Goal: Obtain resource: Obtain resource

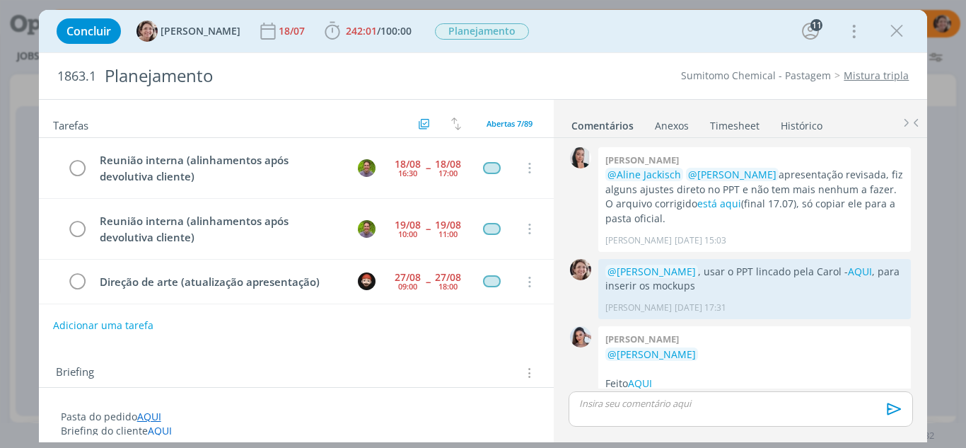
scroll to position [1896, 0]
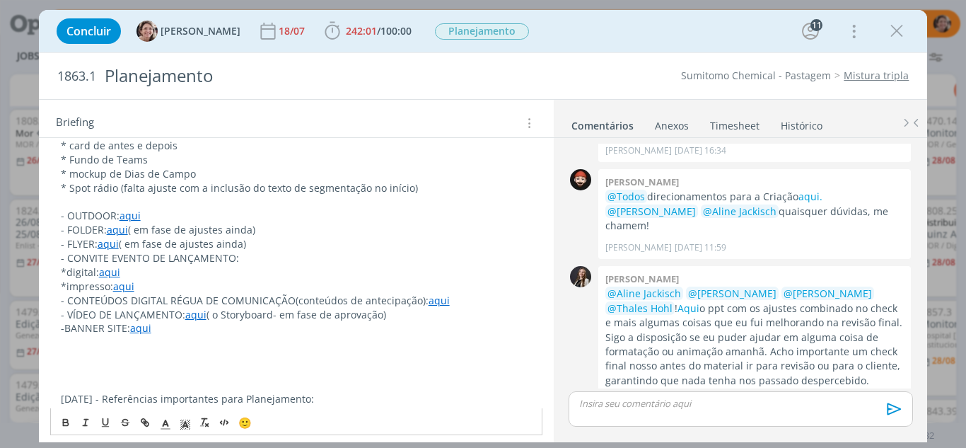
click at [64, 330] on p "-BANNER SITE: aqui" at bounding box center [297, 328] width 472 height 14
click at [436, 301] on link "aqui" at bounding box center [439, 300] width 21 height 13
click at [379, 328] on link "https://sobeae.sharepoint.com/:f:/s/SOBEAE/EuIB8xC80-dJgLKxqEOChnoBmkV7ru3dcnvV…" at bounding box center [348, 327] width 107 height 18
click at [158, 353] on p "dialog" at bounding box center [297, 357] width 472 height 14
click at [93, 342] on p "dialog" at bounding box center [297, 342] width 472 height 14
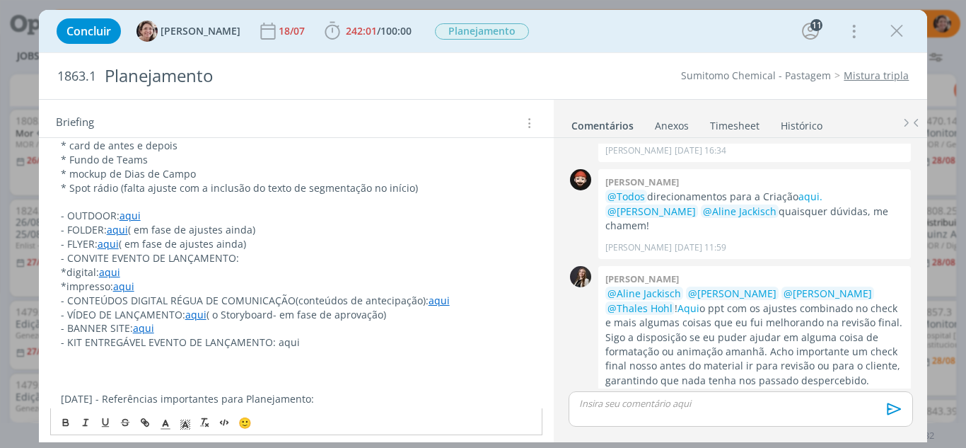
click at [67, 359] on p "dialog" at bounding box center [297, 357] width 472 height 14
drag, startPoint x: 301, startPoint y: 341, endPoint x: 275, endPoint y: 338, distance: 25.6
click at [275, 338] on p "- KIT ENTREGÁVEL EVENTO DE LANÇAMENTO: aqui" at bounding box center [297, 342] width 472 height 14
click at [146, 423] on icon "dialog" at bounding box center [144, 422] width 11 height 11
type input "aqui"
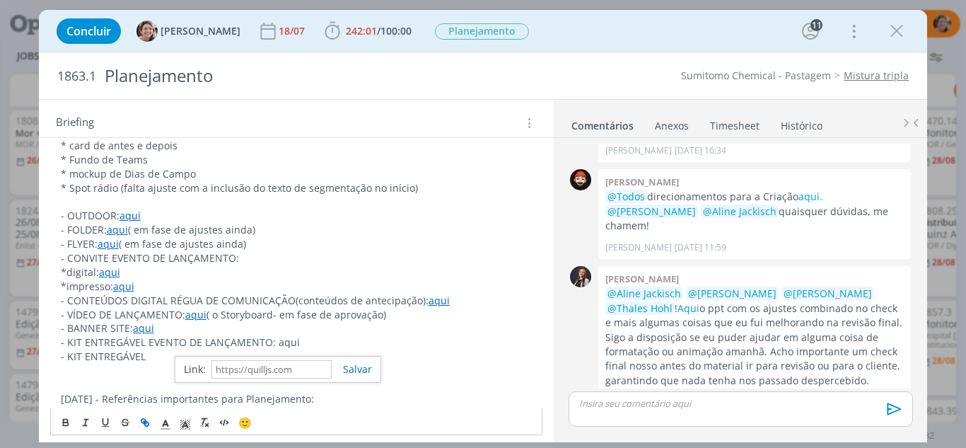
paste input "https://sobeae.sharepoint.com/:p:/s/SOBEAE/EXjZRO8GJLpOm6fidKcIQyEBQxYAWHf7aksv…"
click at [357, 369] on link "dialog" at bounding box center [352, 368] width 40 height 13
click at [152, 354] on p "- KIT ENTREGÁVEL" at bounding box center [297, 357] width 472 height 14
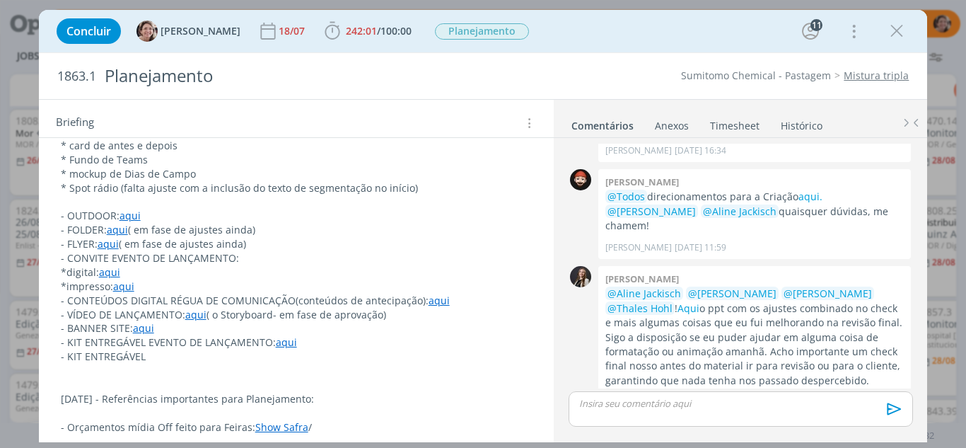
click at [158, 355] on p "- KIT ENTREGÁVEL" at bounding box center [297, 357] width 472 height 14
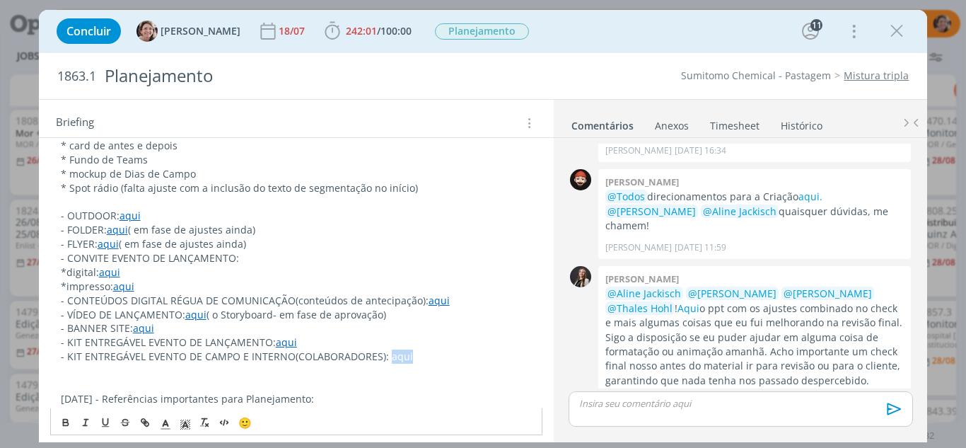
drag, startPoint x: 404, startPoint y: 358, endPoint x: 384, endPoint y: 357, distance: 19.8
click at [384, 357] on p "- KIT ENTREGÁVEL EVENTO DE CAMPO E INTERNO(COLABORADORES): aqui" at bounding box center [297, 357] width 472 height 14
click at [149, 417] on icon "dialog" at bounding box center [144, 422] width 11 height 11
type input "aqui"
paste input "https://sobeae.sharepoint.com/:p:/s/SOBEAE/EQgexi6dKyRCnmKSeDk9rNEBuAyl3EqRwKC5…"
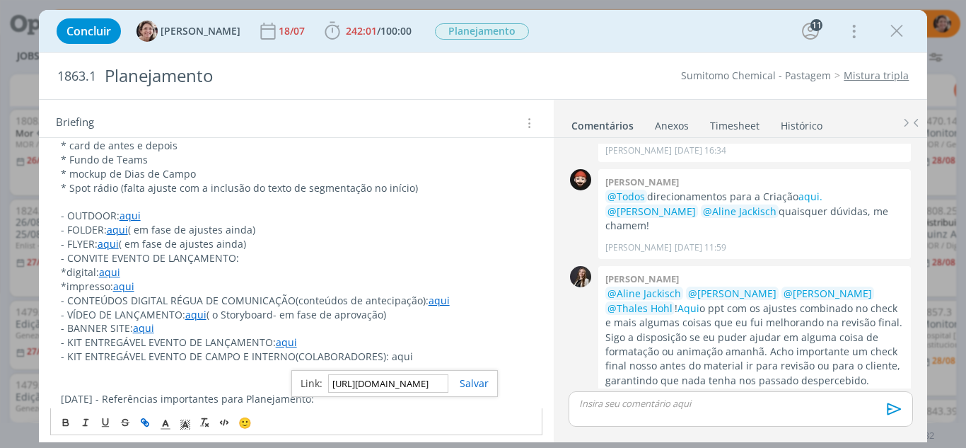
scroll to position [0, 378]
type input "https://sobeae.sharepoint.com/:p:/s/SOBEAE/EQgexi6dKyRCnmKSeDk9rNEBuAyl3EqRwKC5…"
click at [470, 380] on link "dialog" at bounding box center [469, 382] width 40 height 13
click at [429, 365] on p "dialog" at bounding box center [297, 371] width 472 height 14
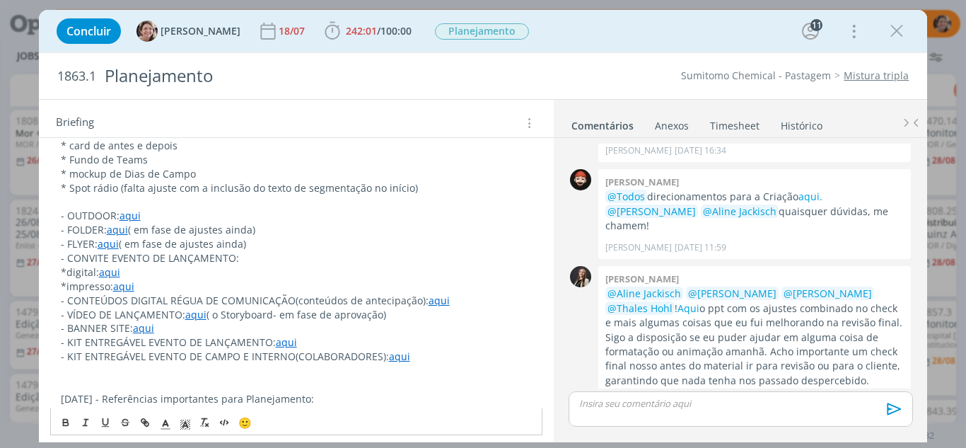
click at [100, 388] on p "dialog" at bounding box center [297, 385] width 472 height 14
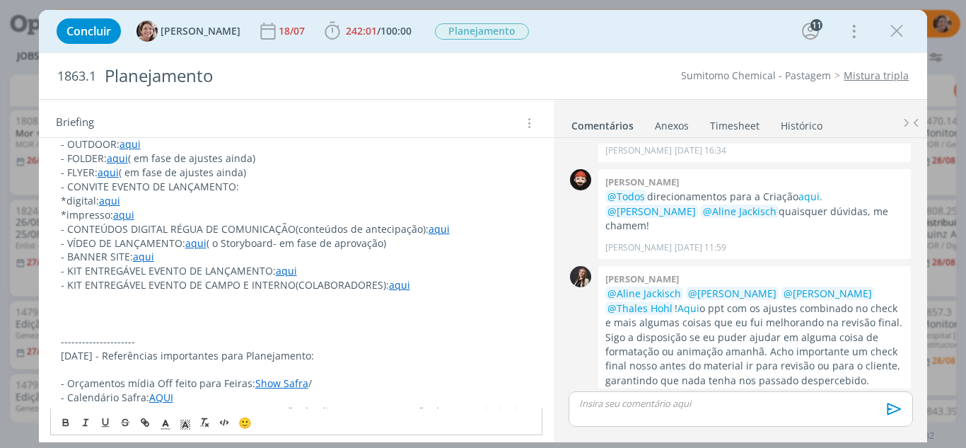
scroll to position [849, 0]
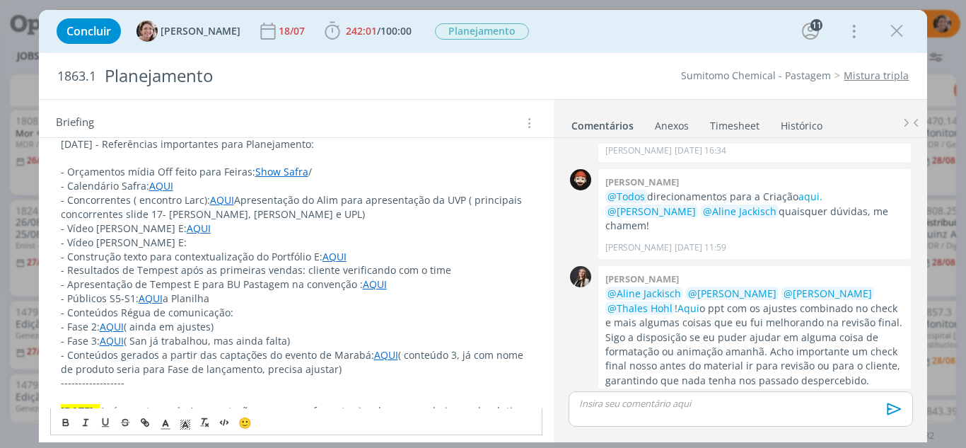
click at [364, 309] on p "- Conteúdos Régua de comunicação:" at bounding box center [297, 313] width 472 height 14
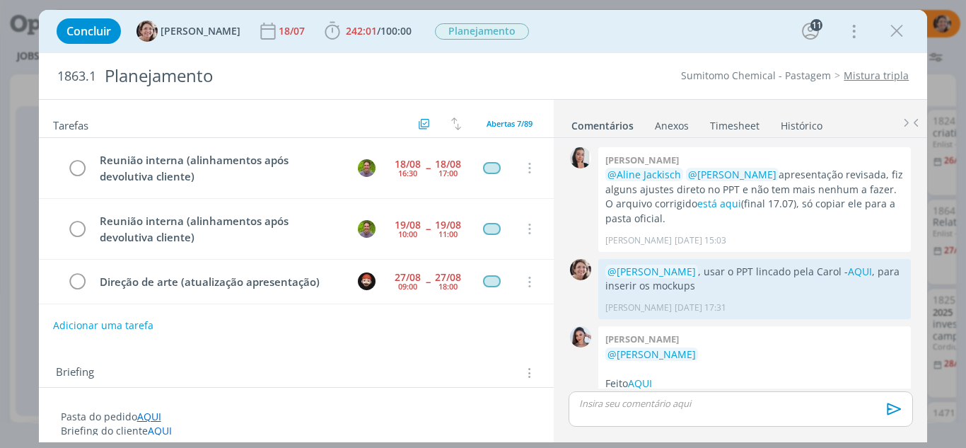
scroll to position [1896, 0]
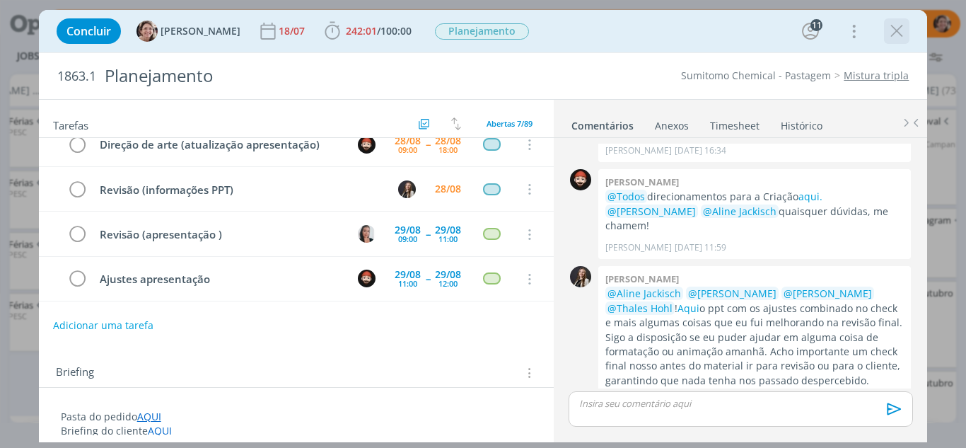
click at [891, 27] on icon "dialog" at bounding box center [896, 31] width 21 height 21
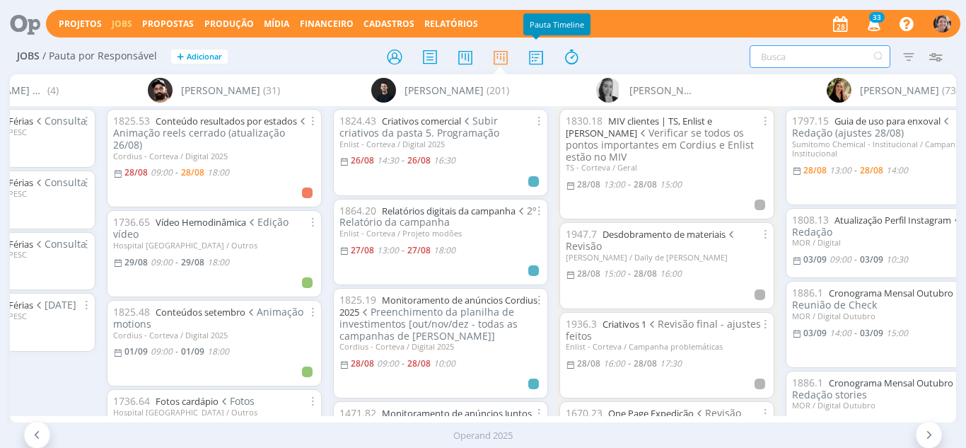
click at [826, 61] on input "text" at bounding box center [820, 56] width 141 height 23
click at [828, 52] on input "text" at bounding box center [820, 56] width 141 height 23
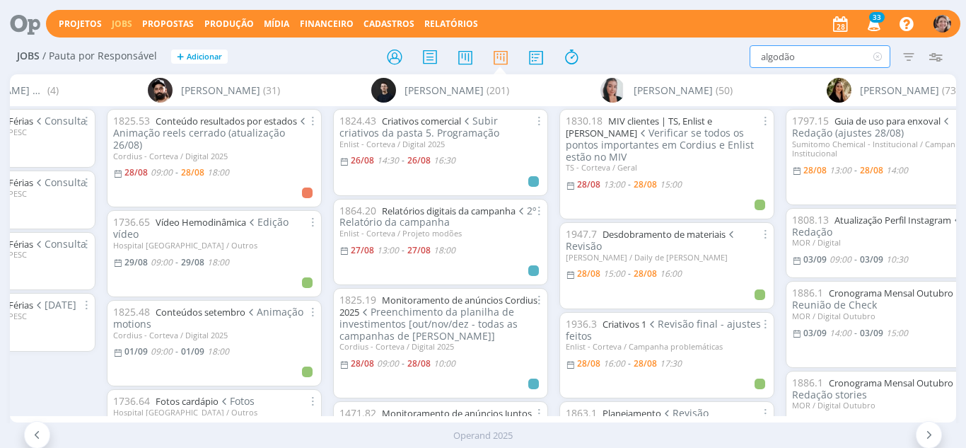
type input "algodão"
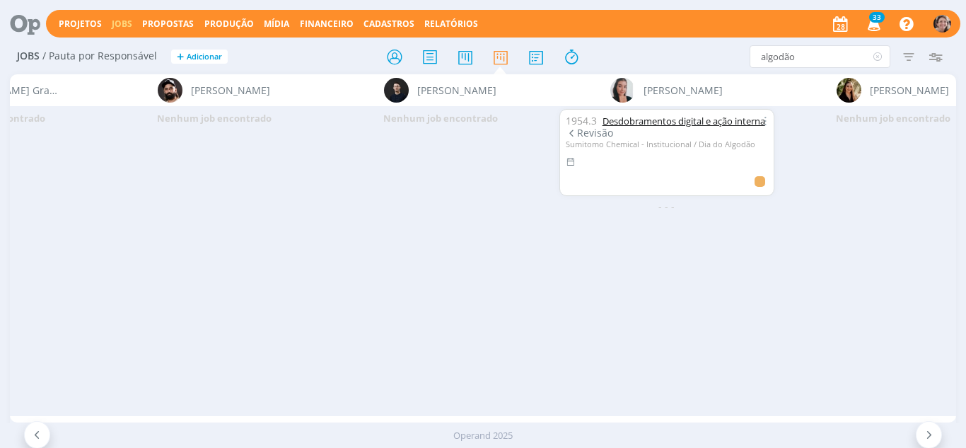
click at [703, 121] on link "Desdobramentos digital e ação interna" at bounding box center [684, 121] width 163 height 13
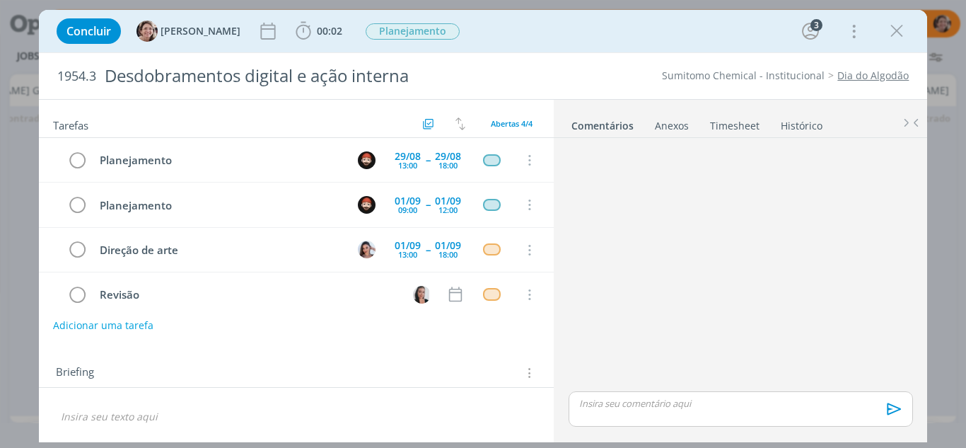
scroll to position [16, 0]
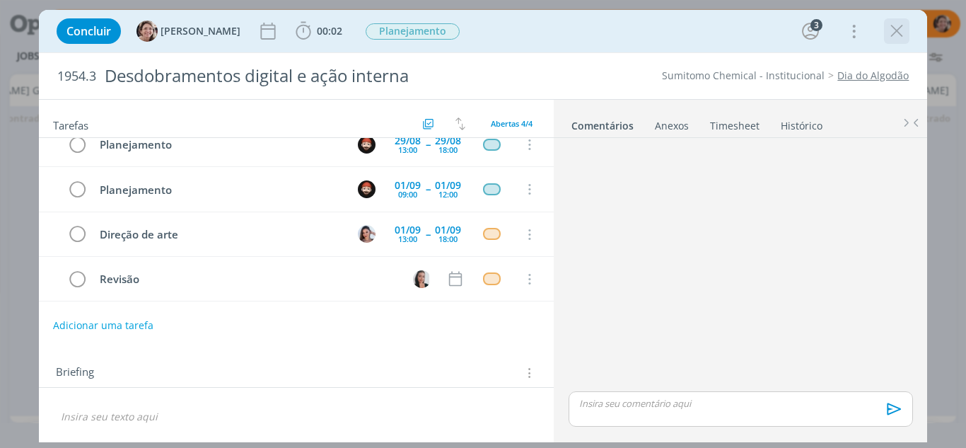
click at [899, 27] on icon "dialog" at bounding box center [896, 31] width 21 height 21
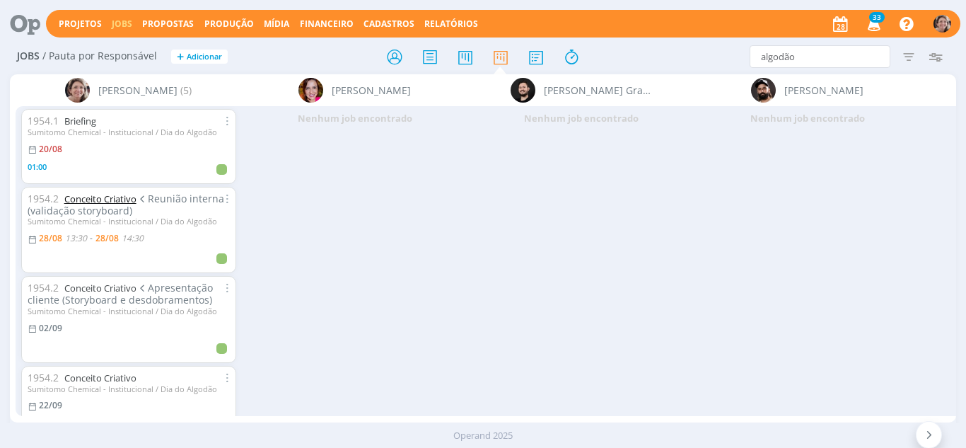
click at [106, 197] on link "Conceito Criativo" at bounding box center [100, 198] width 72 height 13
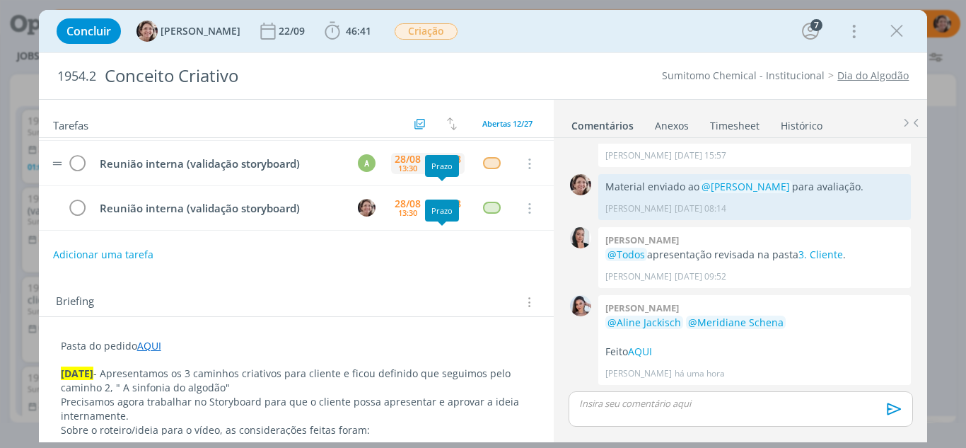
scroll to position [351, 0]
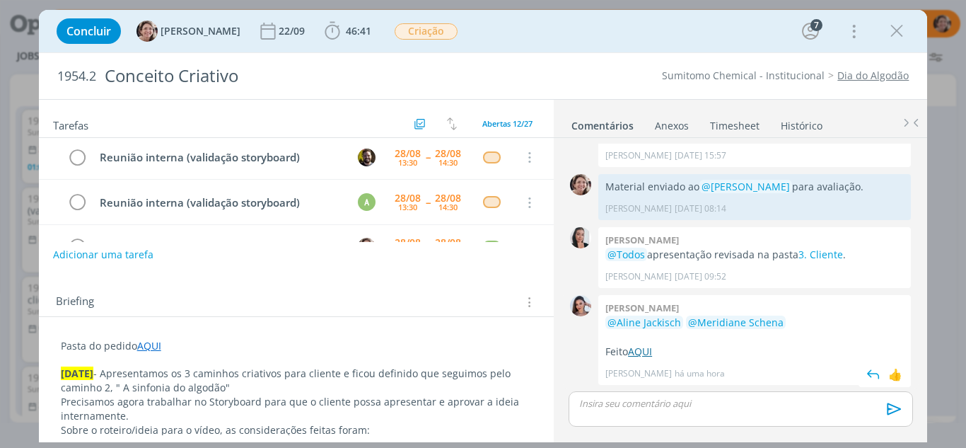
click at [643, 352] on link "AQUI" at bounding box center [640, 351] width 24 height 13
click at [647, 353] on link "AQUI" at bounding box center [640, 351] width 24 height 13
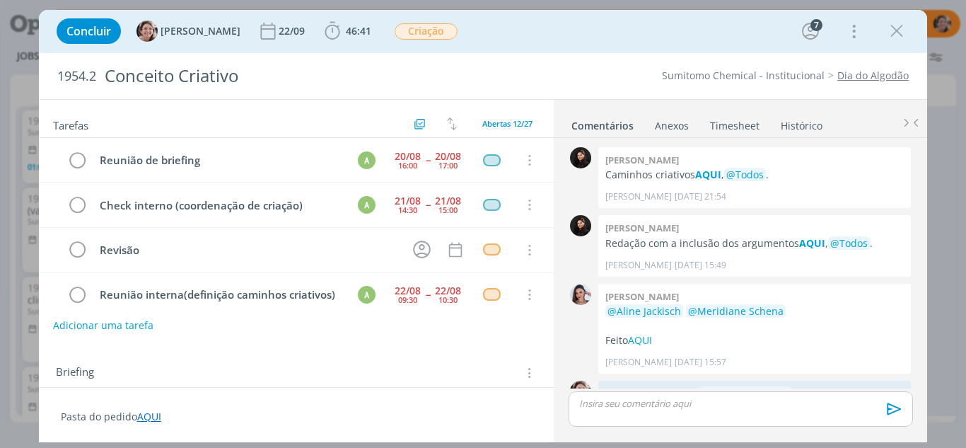
scroll to position [207, 0]
